Goal: Task Accomplishment & Management: Use online tool/utility

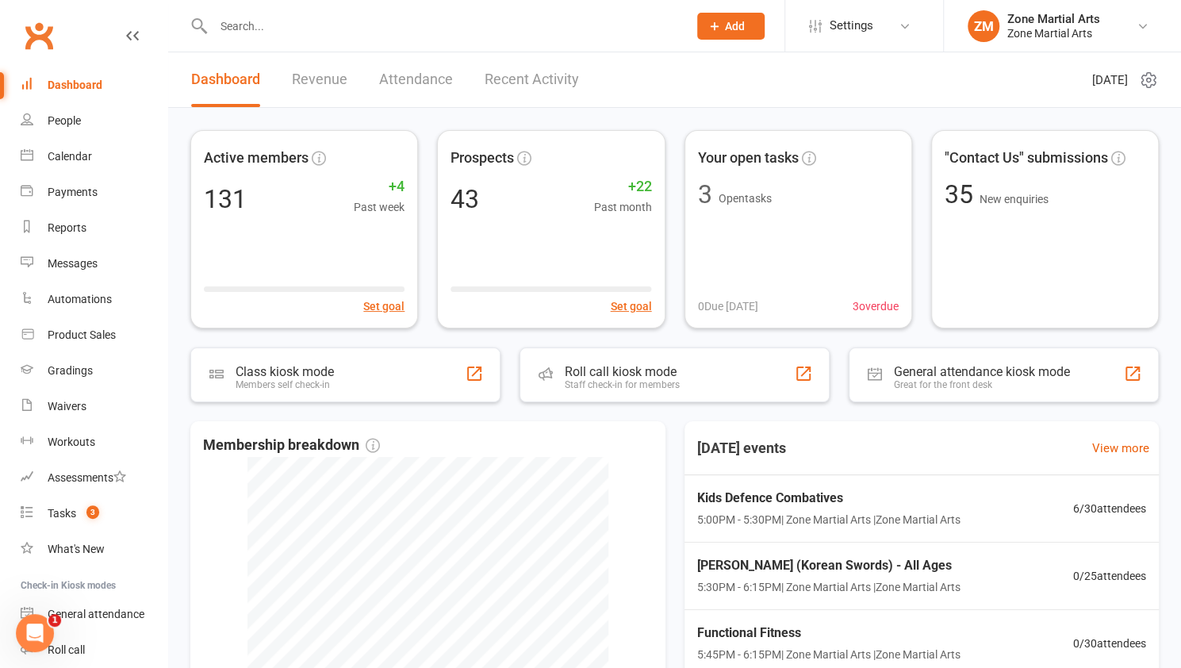
click at [415, 20] on input "text" at bounding box center [443, 26] width 468 height 22
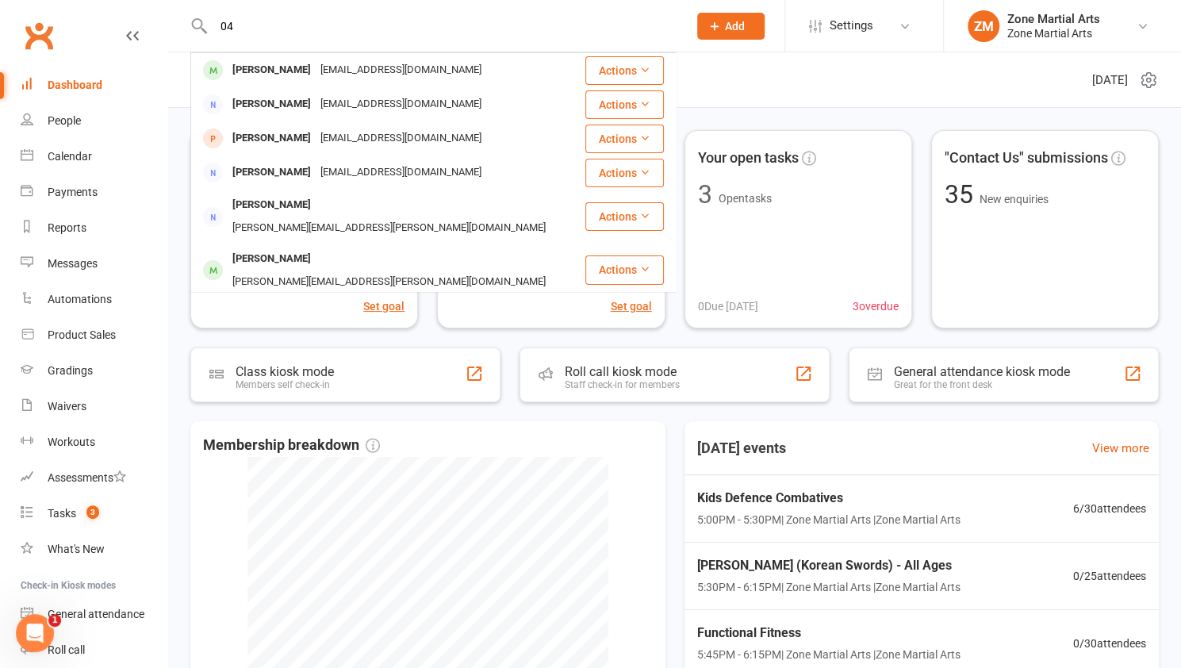
type input "0"
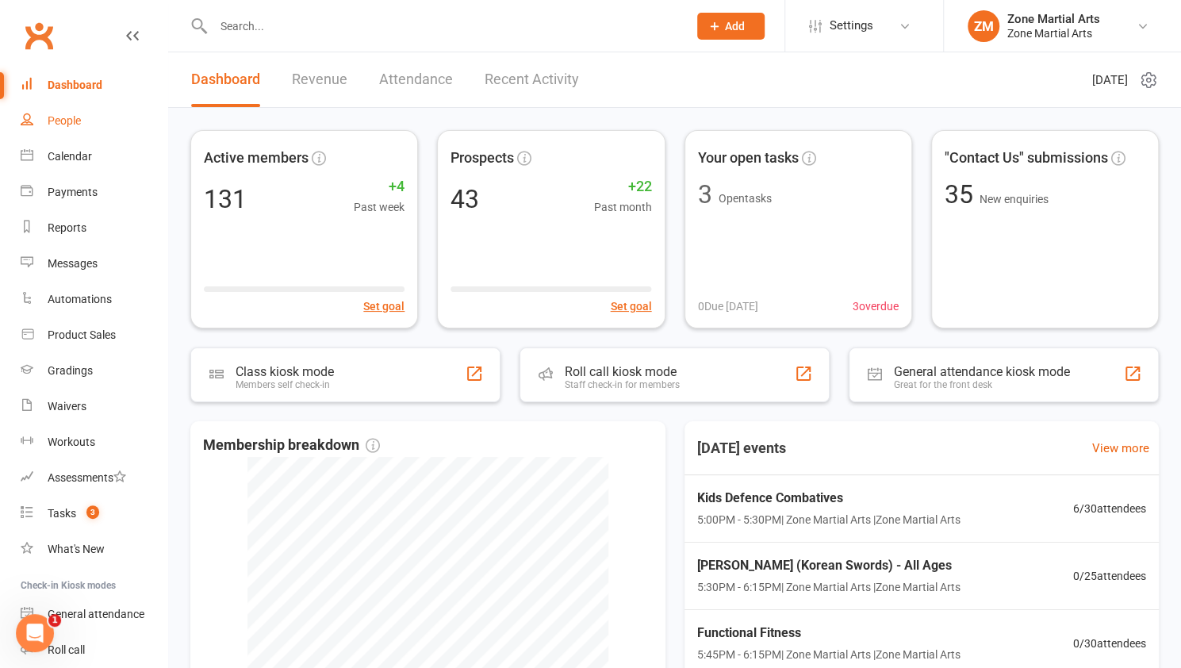
click at [69, 116] on div "People" at bounding box center [64, 120] width 33 height 13
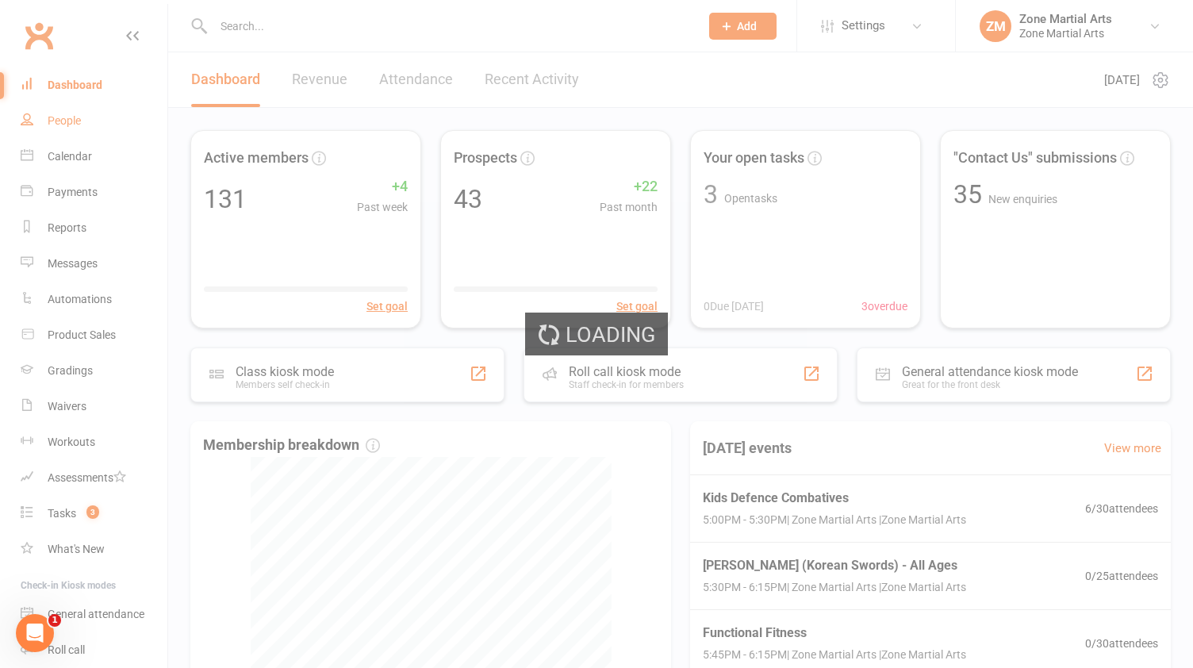
select select "100"
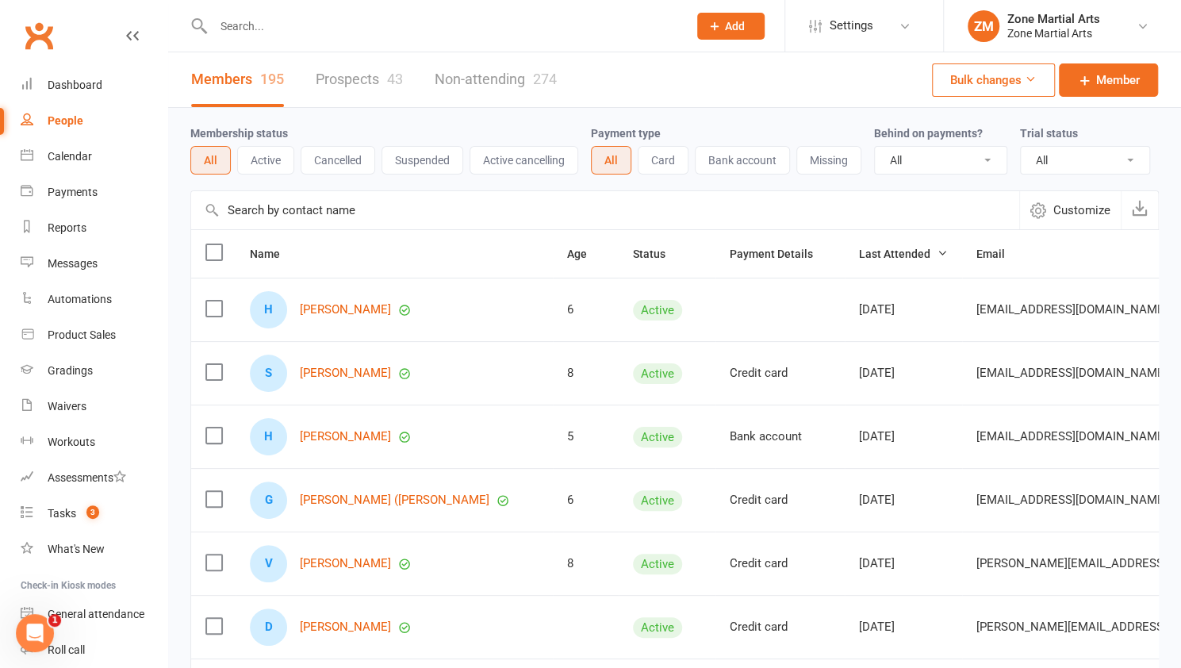
click at [332, 33] on input "text" at bounding box center [443, 26] width 468 height 22
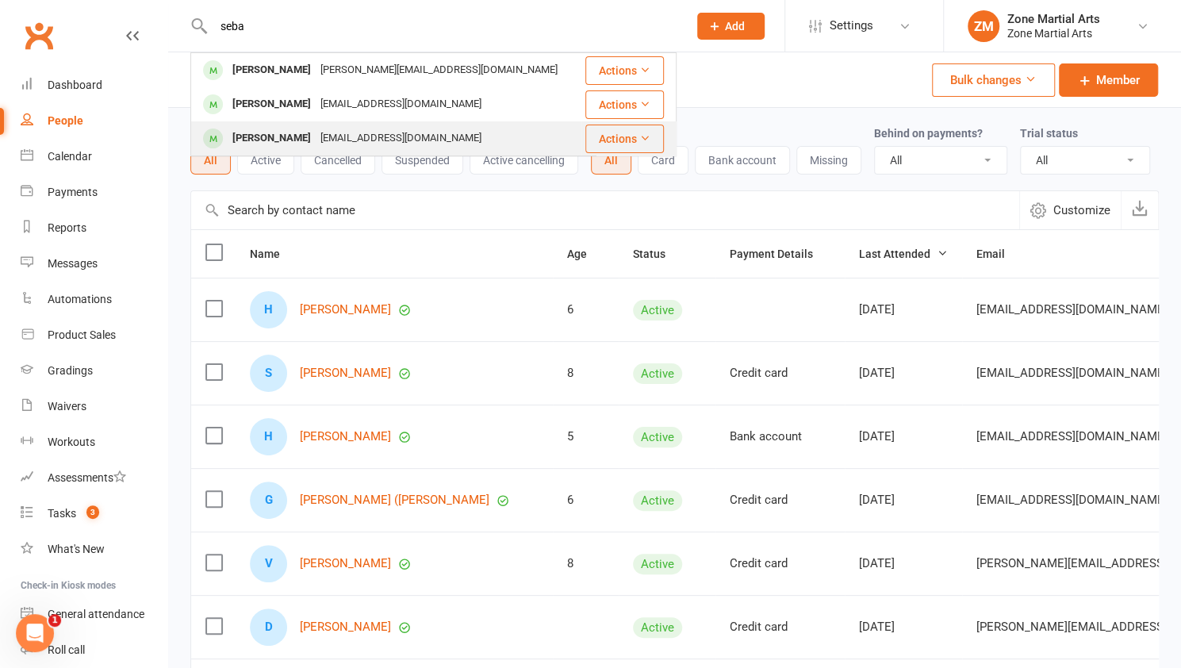
type input "seba"
click at [324, 138] on div "fabiennerich@hotmail.com" at bounding box center [401, 138] width 171 height 23
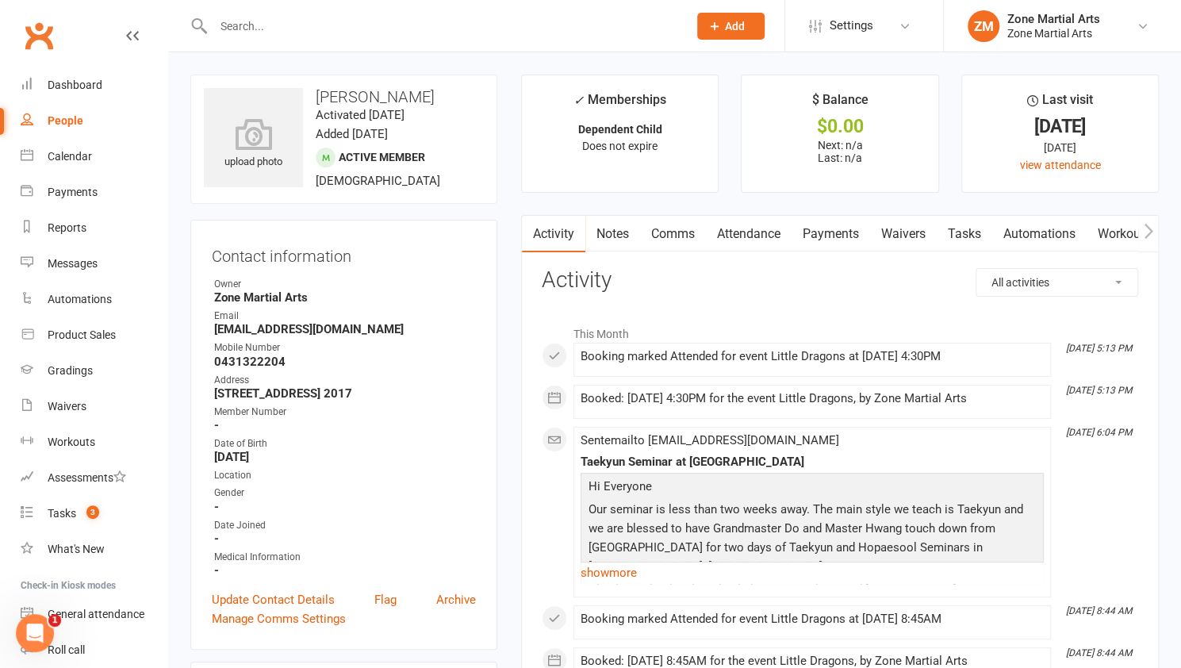
click at [312, 102] on h3 "Sebastian Zoletas" at bounding box center [344, 96] width 280 height 17
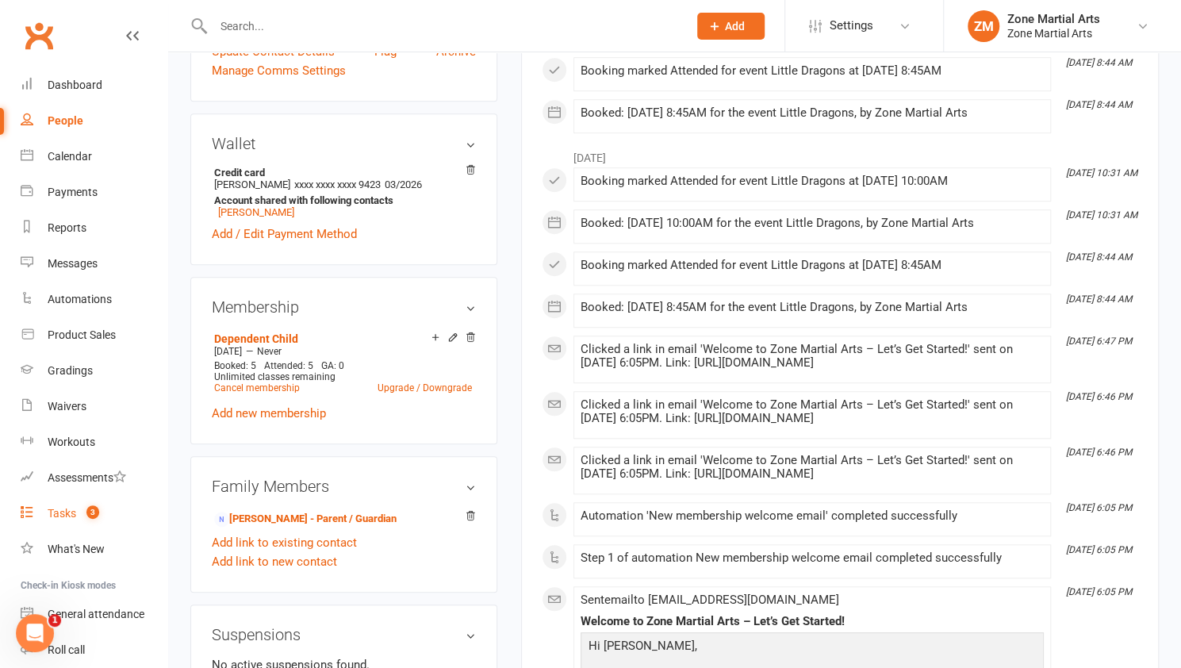
scroll to position [549, 0]
click at [67, 509] on div "Tasks" at bounding box center [62, 513] width 29 height 13
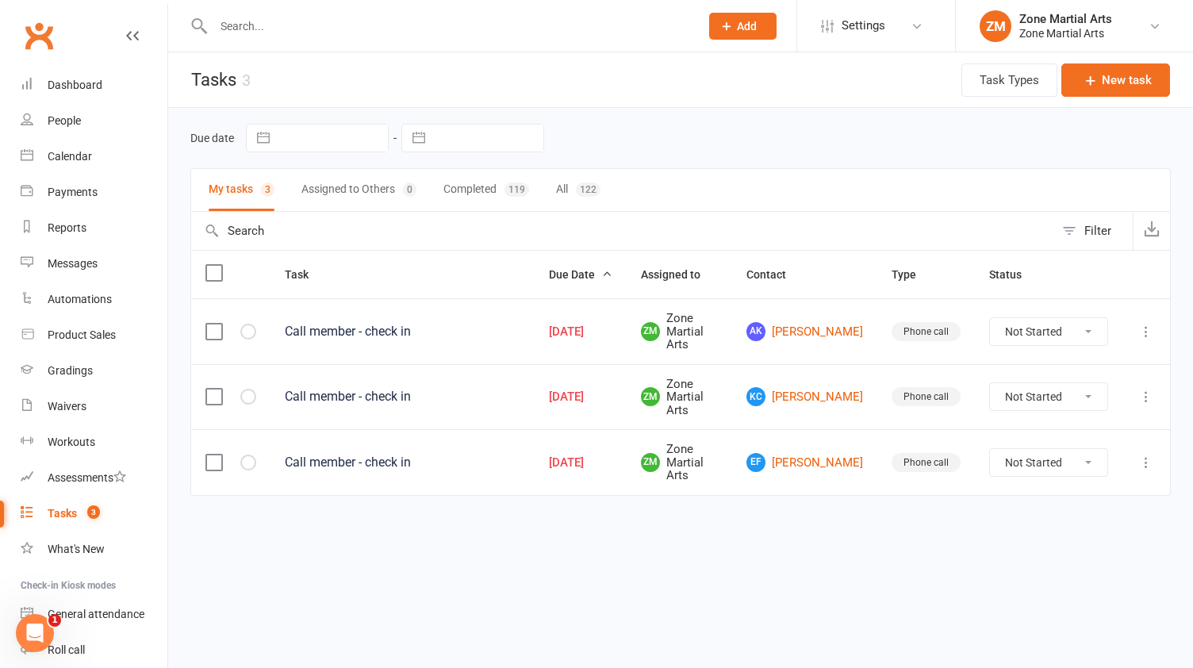
click at [1084, 320] on select "Not Started In Progress Waiting Complete" at bounding box center [1048, 331] width 117 height 27
click at [1148, 327] on icon at bounding box center [1146, 332] width 16 height 16
click at [1055, 430] on link "Delete" at bounding box center [1076, 424] width 157 height 32
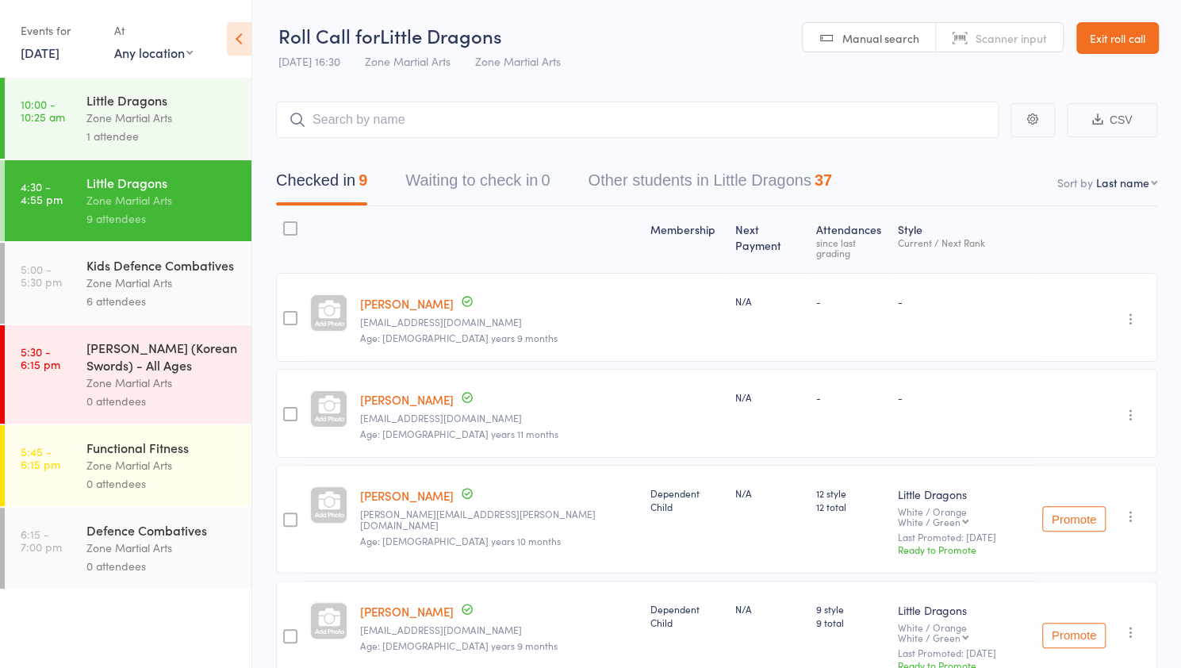
click at [178, 282] on div "Zone Martial Arts" at bounding box center [161, 283] width 151 height 18
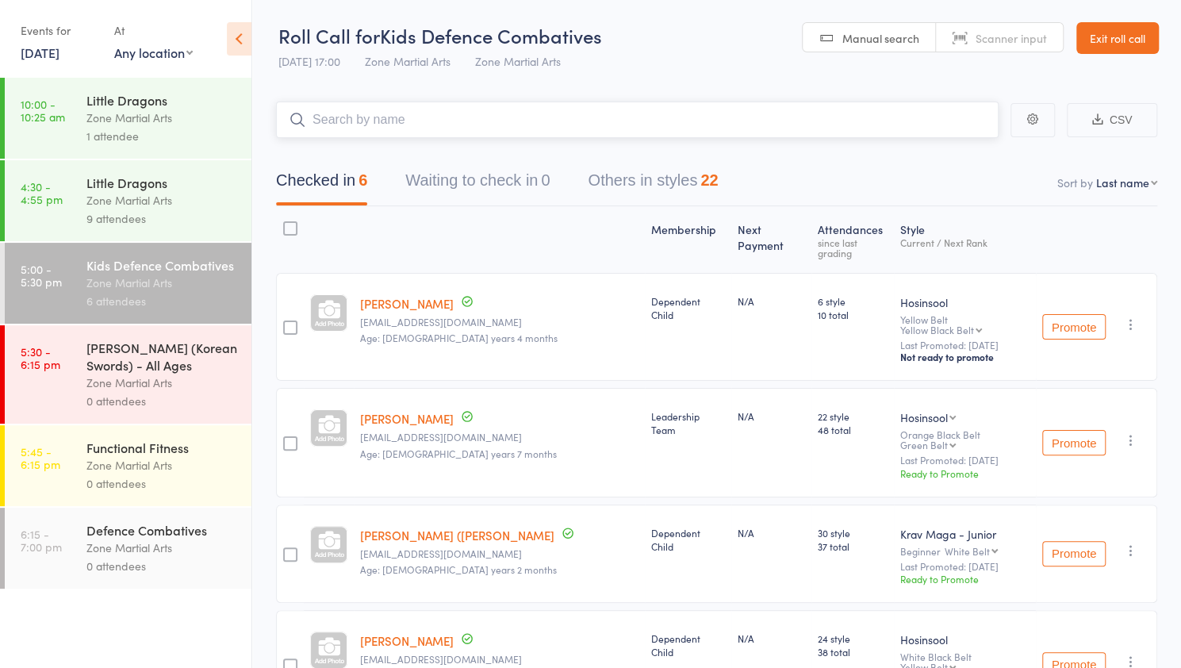
click at [529, 113] on input "search" at bounding box center [637, 120] width 723 height 36
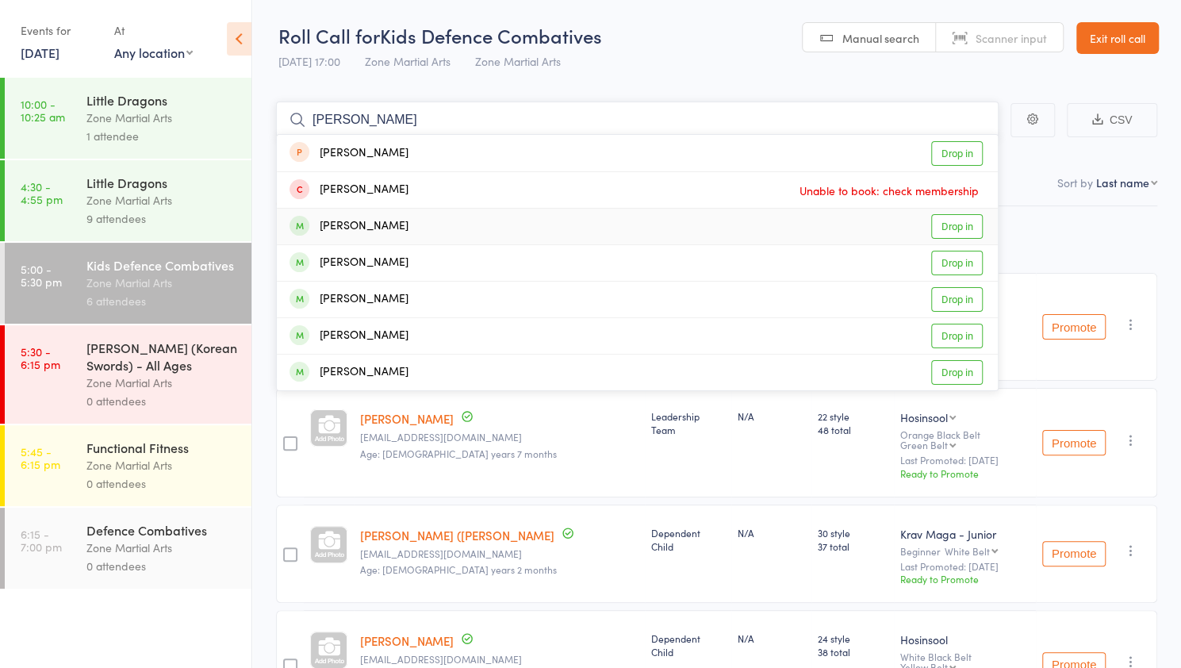
type input "[PERSON_NAME]"
click at [956, 225] on link "Drop in" at bounding box center [957, 226] width 52 height 25
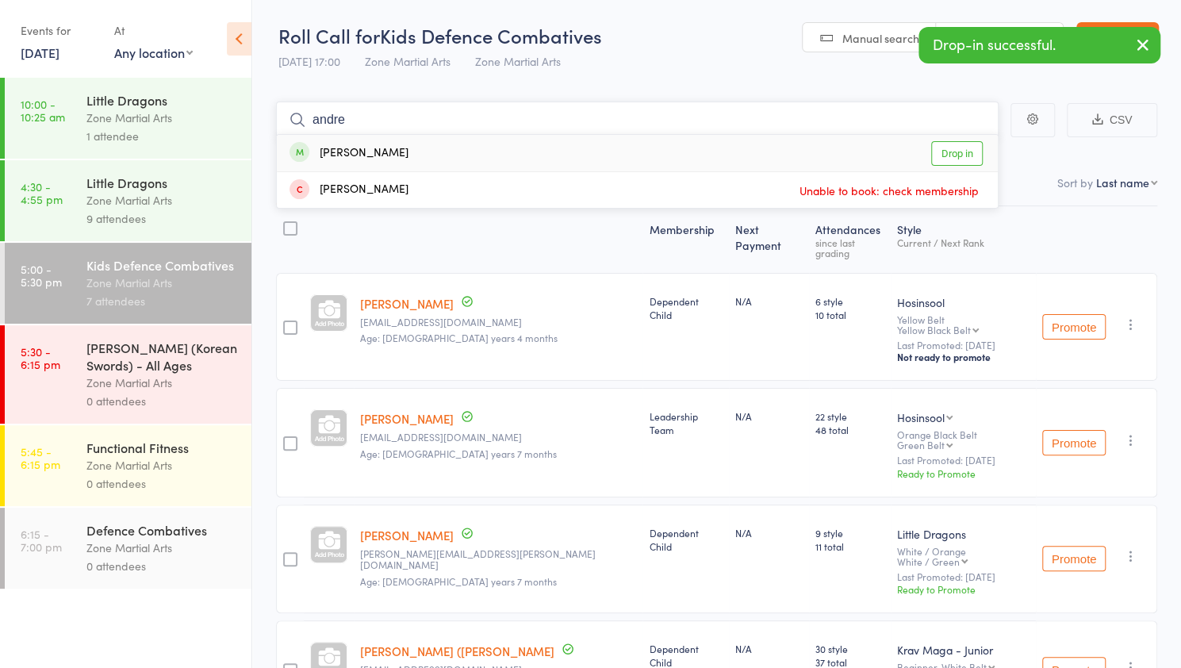
type input "andre"
click at [961, 151] on link "Drop in" at bounding box center [957, 153] width 52 height 25
